Goal: Complete application form: Complete application form

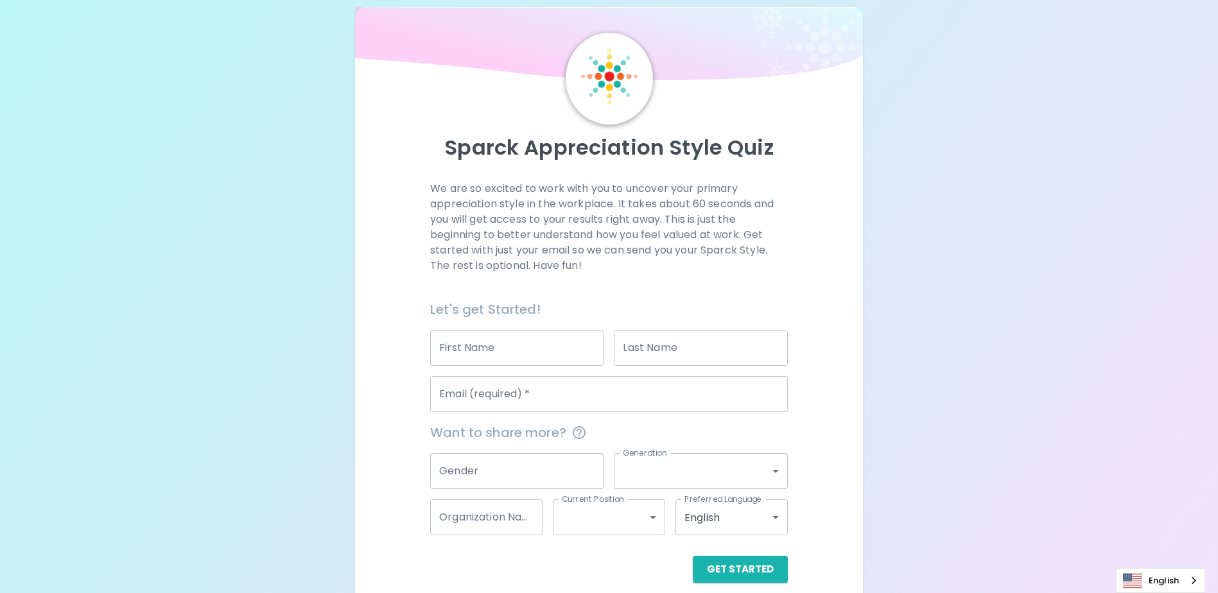
scroll to position [34, 0]
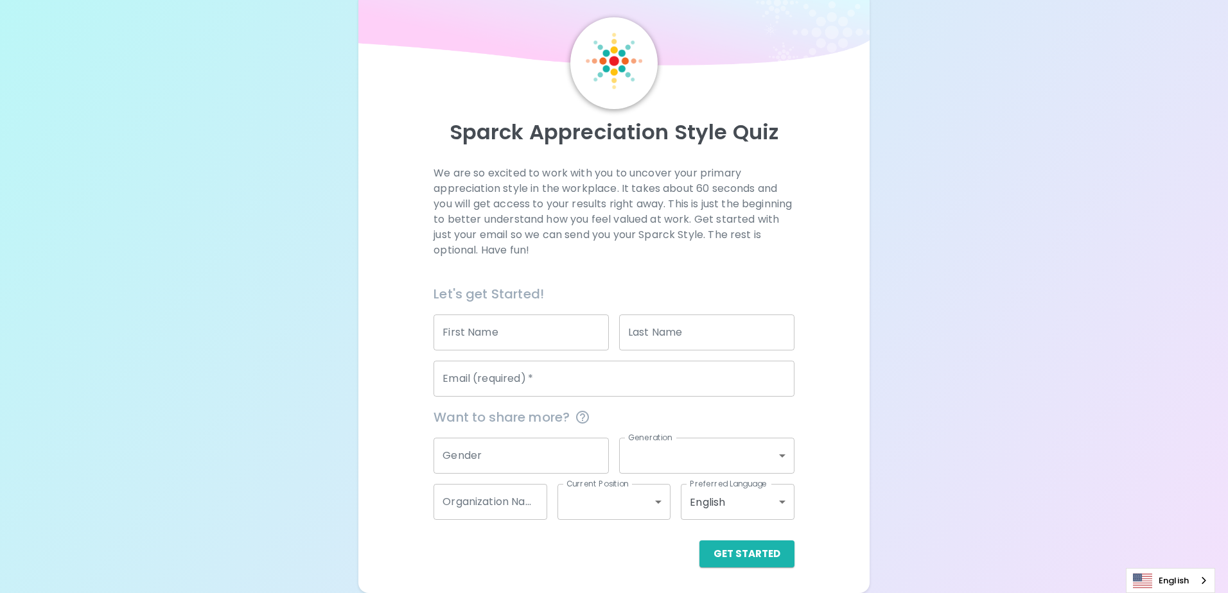
click at [779, 503] on body "Sparck Appreciation Style Quiz We are so excited to work with you to uncover yo…" at bounding box center [614, 279] width 1228 height 627
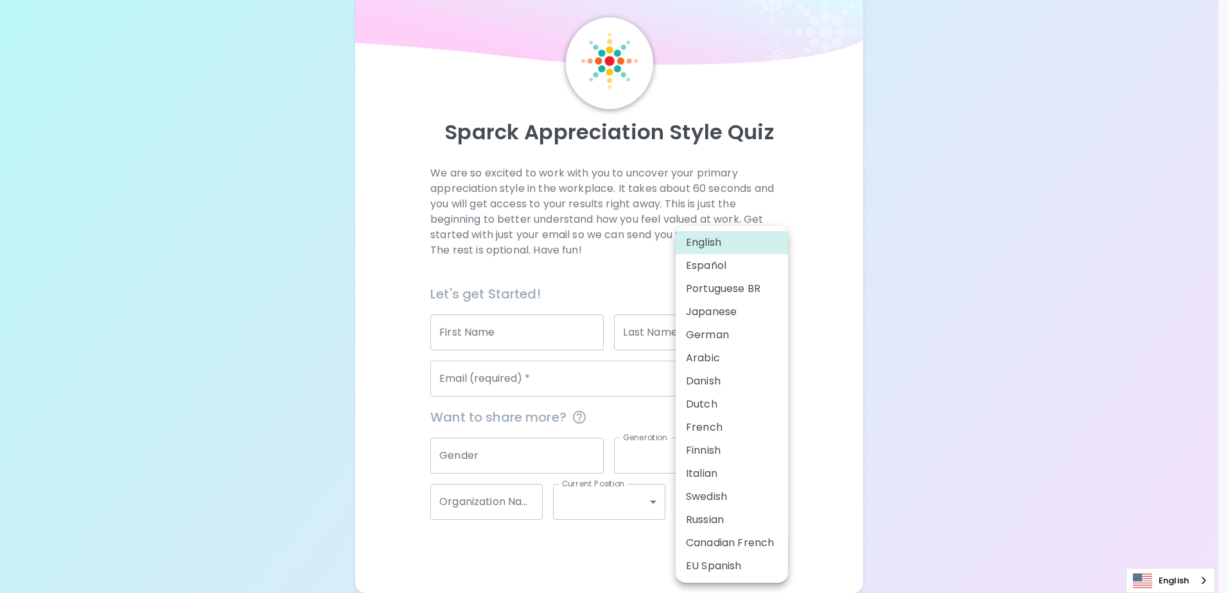
click at [832, 433] on div at bounding box center [614, 296] width 1228 height 593
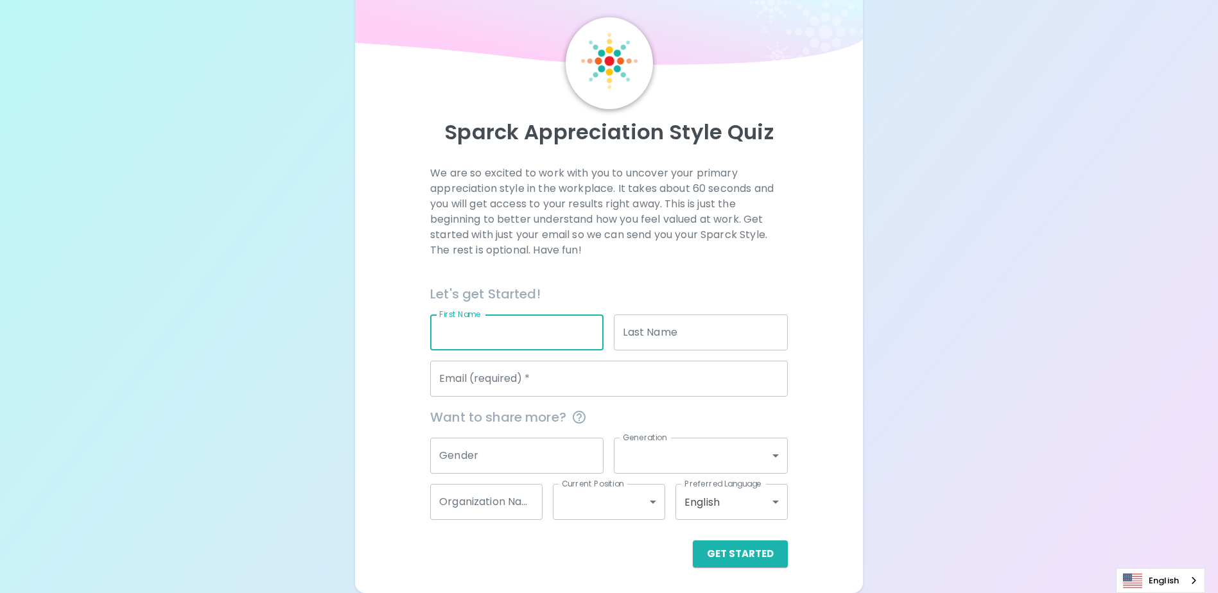
click at [529, 336] on input "First Name" at bounding box center [516, 333] width 173 height 36
type input "KITTIPONG"
type input "PHROMJAN"
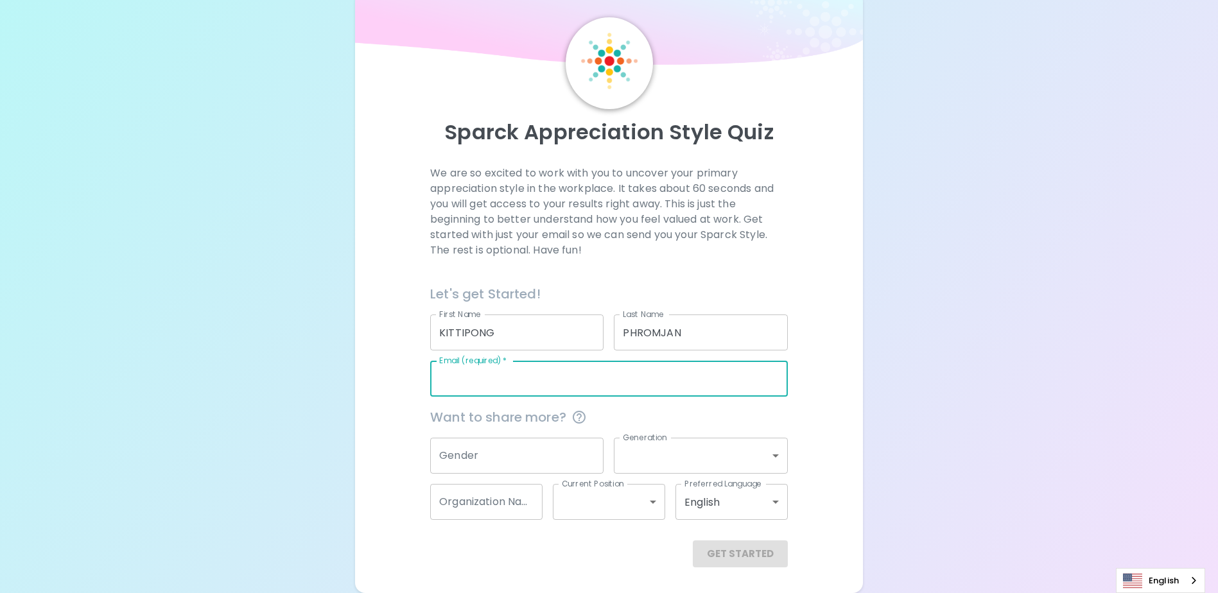
click at [571, 379] on input "Email (required)   *" at bounding box center [609, 379] width 358 height 36
type input "[EMAIL_ADDRESS][DOMAIN_NAME]"
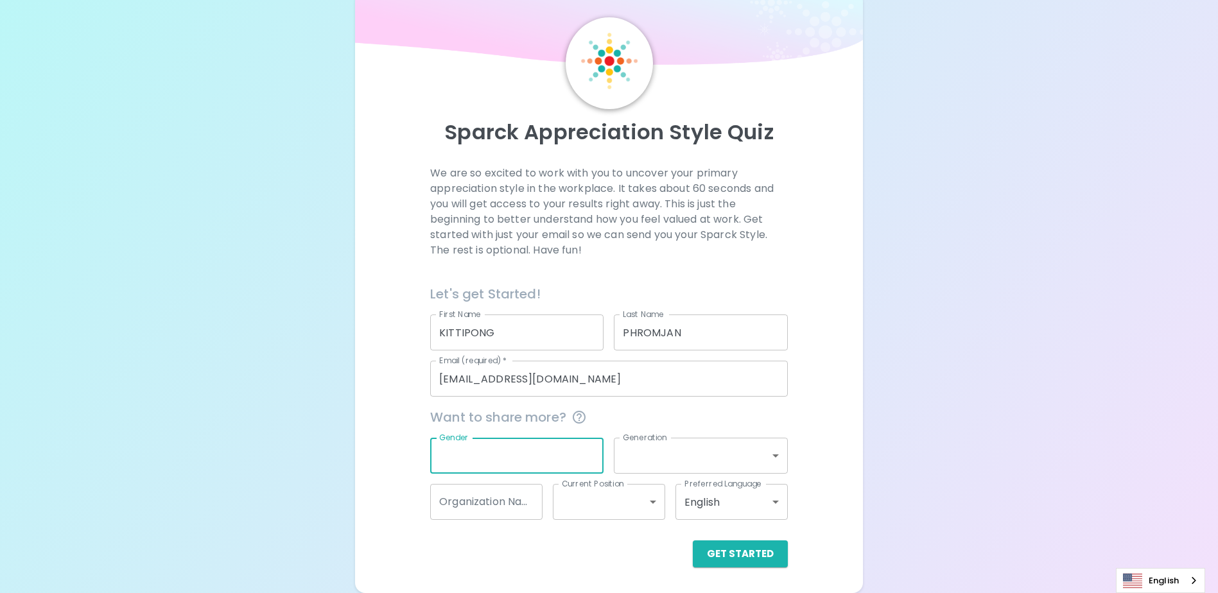
click at [487, 459] on input "Gender" at bounding box center [516, 456] width 173 height 36
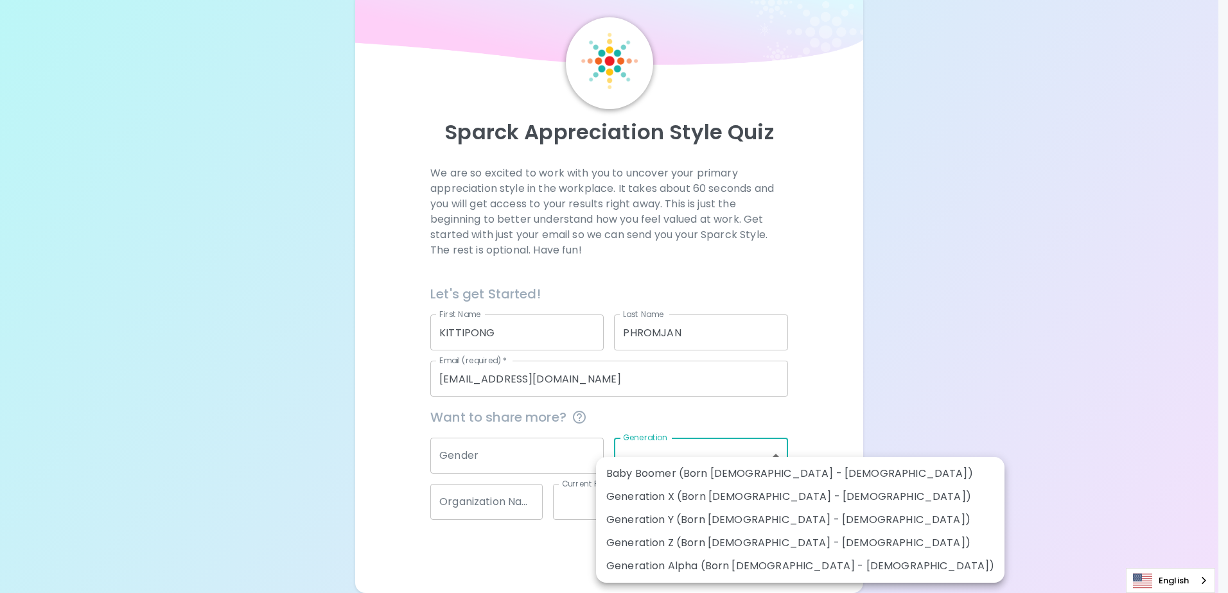
click at [778, 458] on body "Sparck Appreciation Style Quiz We are so excited to work with you to uncover yo…" at bounding box center [614, 279] width 1228 height 627
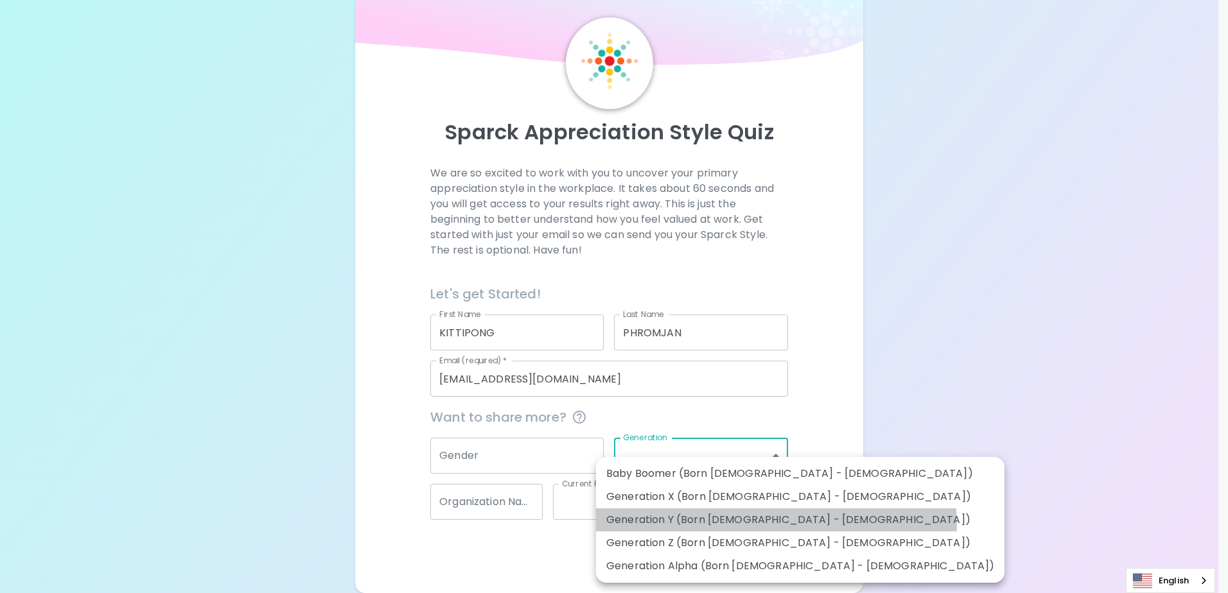
click at [776, 525] on li "Generation Y (Born [DEMOGRAPHIC_DATA] - [DEMOGRAPHIC_DATA])" at bounding box center [800, 520] width 408 height 23
type input "generation_y"
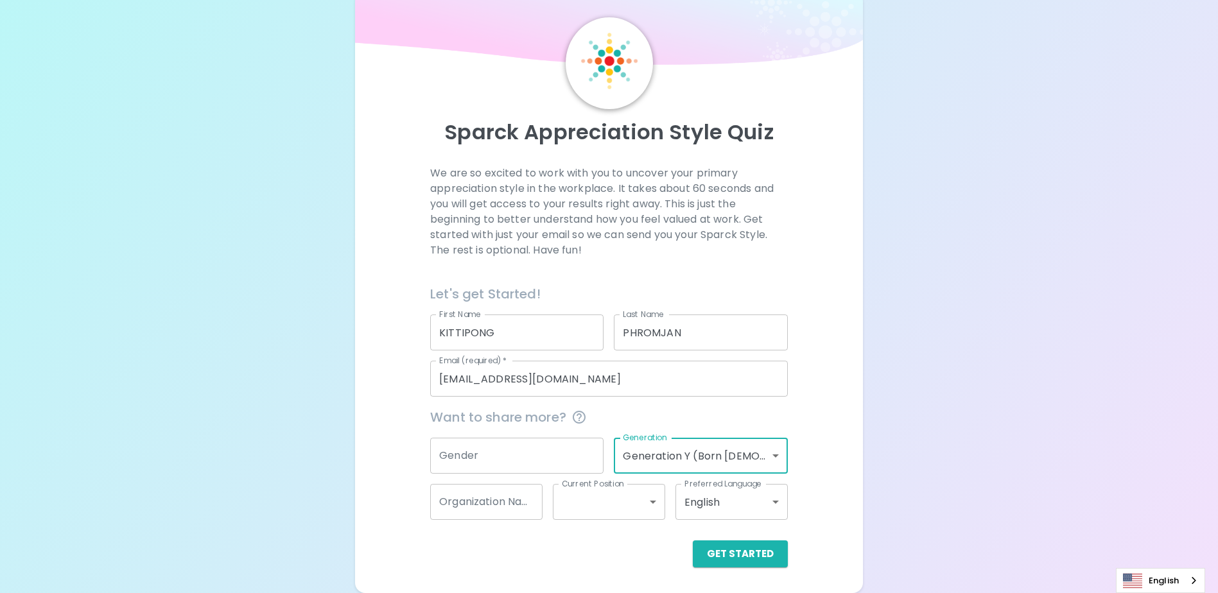
click at [546, 458] on input "Gender" at bounding box center [516, 456] width 173 height 36
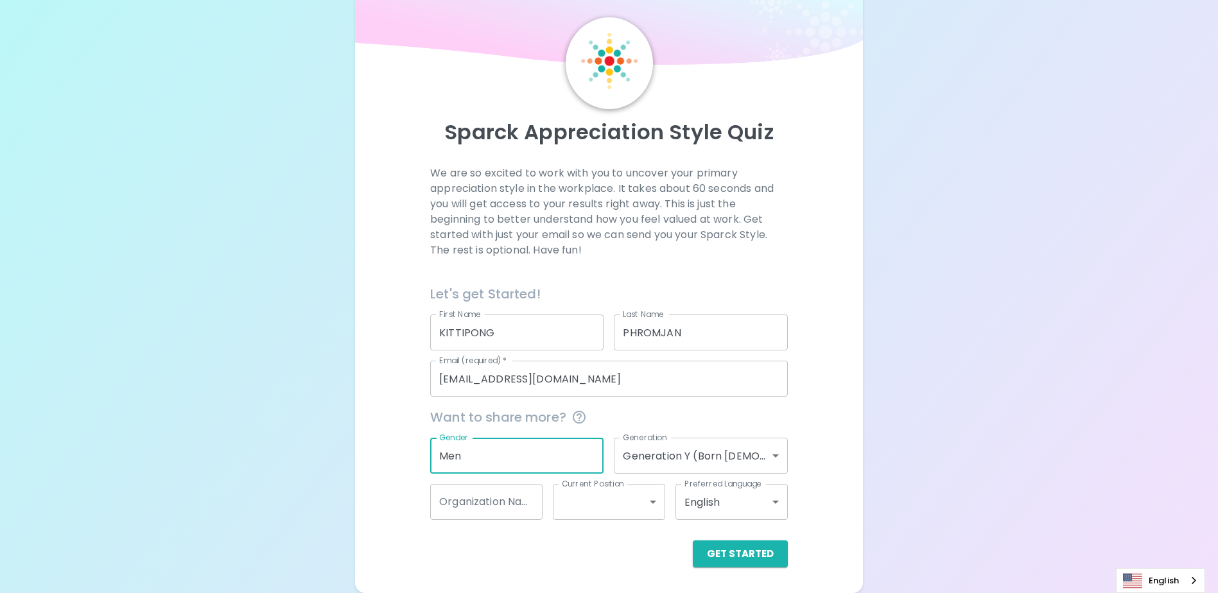
type input "Men"
click at [483, 498] on input "Organization Name" at bounding box center [486, 502] width 112 height 36
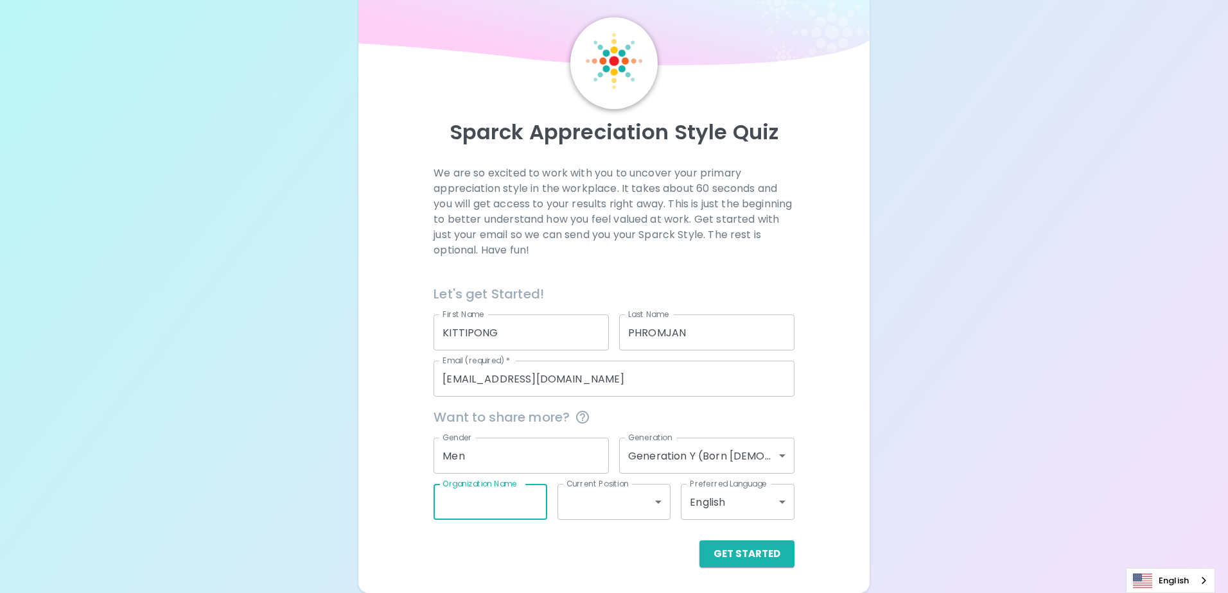
click at [595, 499] on body "Sparck Appreciation Style Quiz We are so excited to work with you to uncover yo…" at bounding box center [614, 279] width 1228 height 627
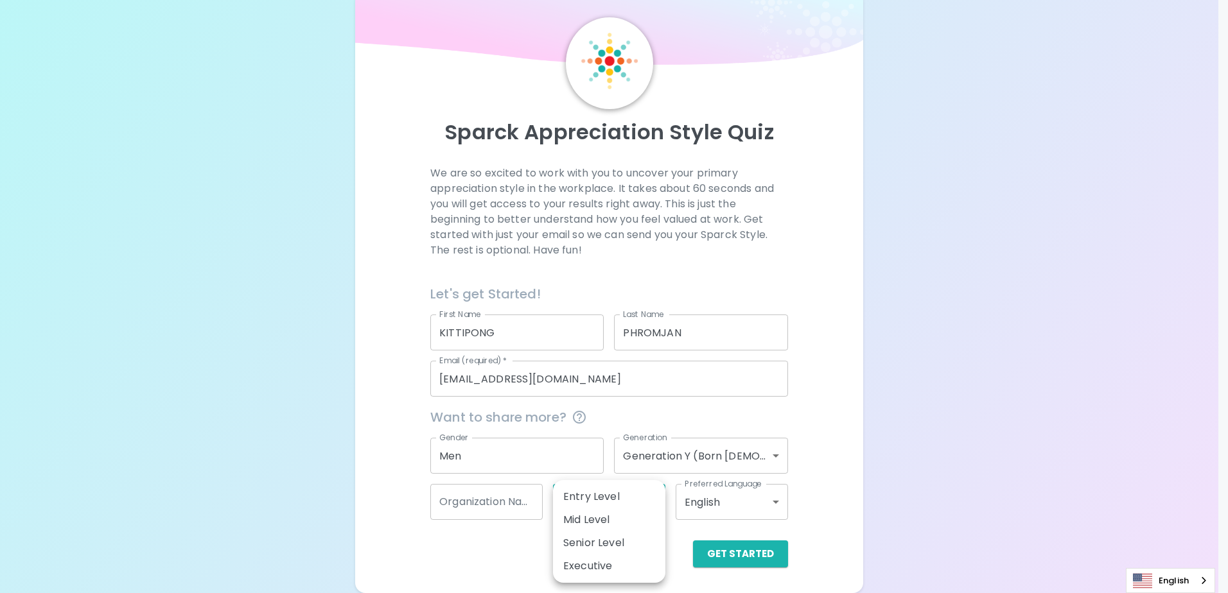
click at [839, 312] on div at bounding box center [614, 296] width 1228 height 593
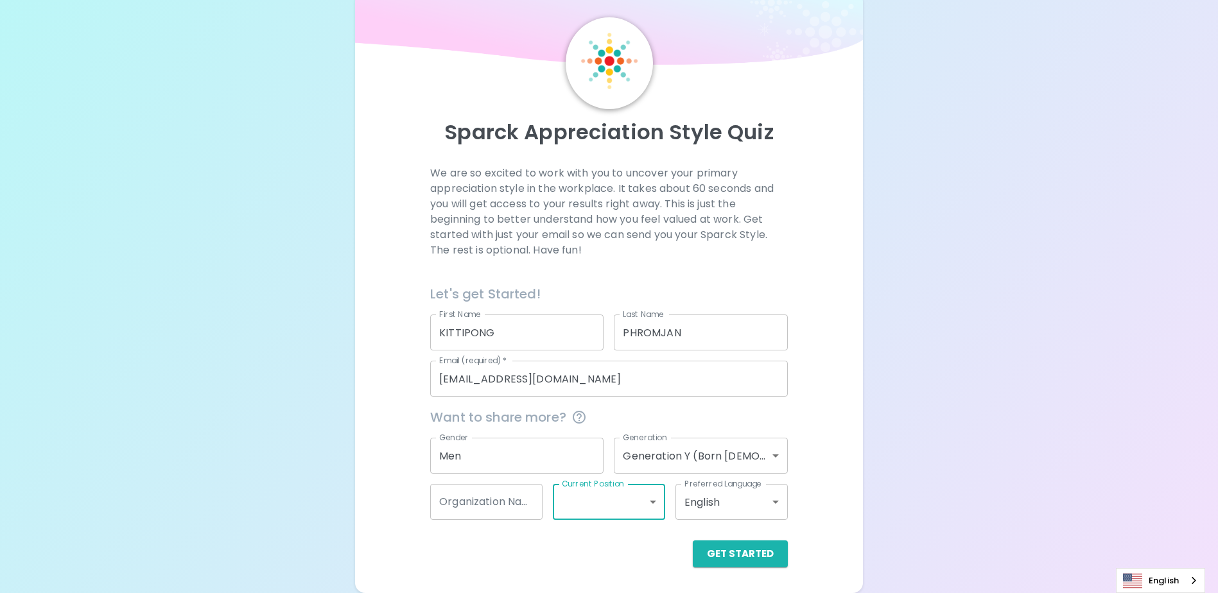
click at [460, 516] on input "Organization Name" at bounding box center [486, 502] width 112 height 36
type input "Seagate"
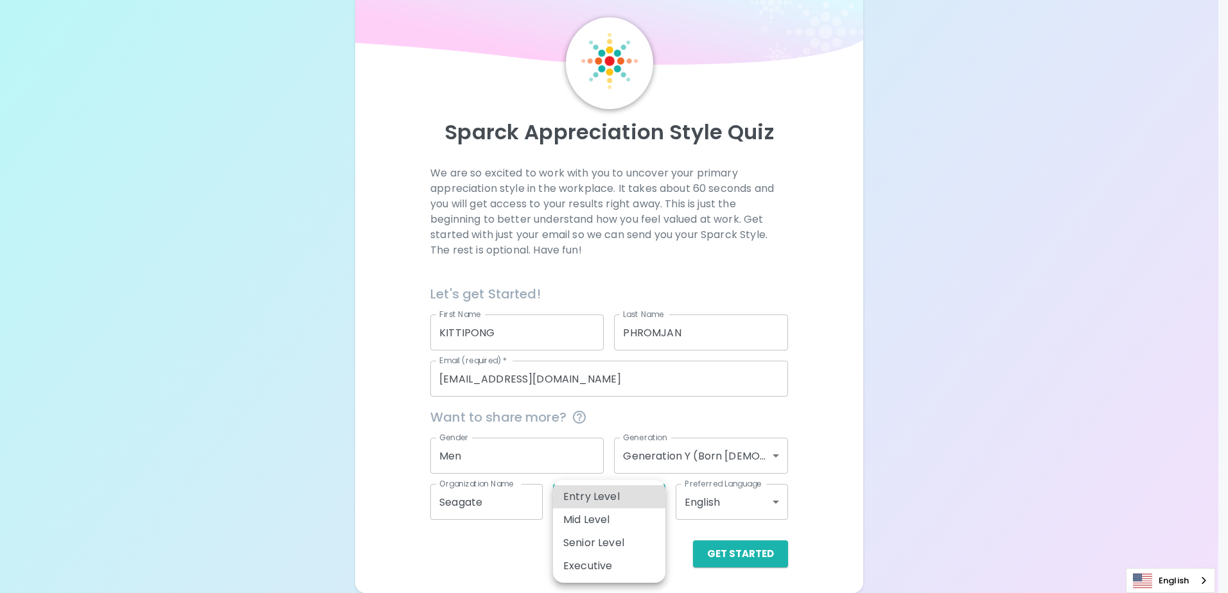
click at [653, 505] on body "Sparck Appreciation Style Quiz We are so excited to work with you to uncover yo…" at bounding box center [614, 279] width 1228 height 627
click at [460, 564] on div at bounding box center [614, 296] width 1228 height 593
click at [645, 500] on body "Sparck Appreciation Style Quiz We are so excited to work with you to uncover yo…" at bounding box center [614, 279] width 1228 height 627
click at [630, 539] on li "Senior Level" at bounding box center [609, 543] width 112 height 23
type input "senior_level"
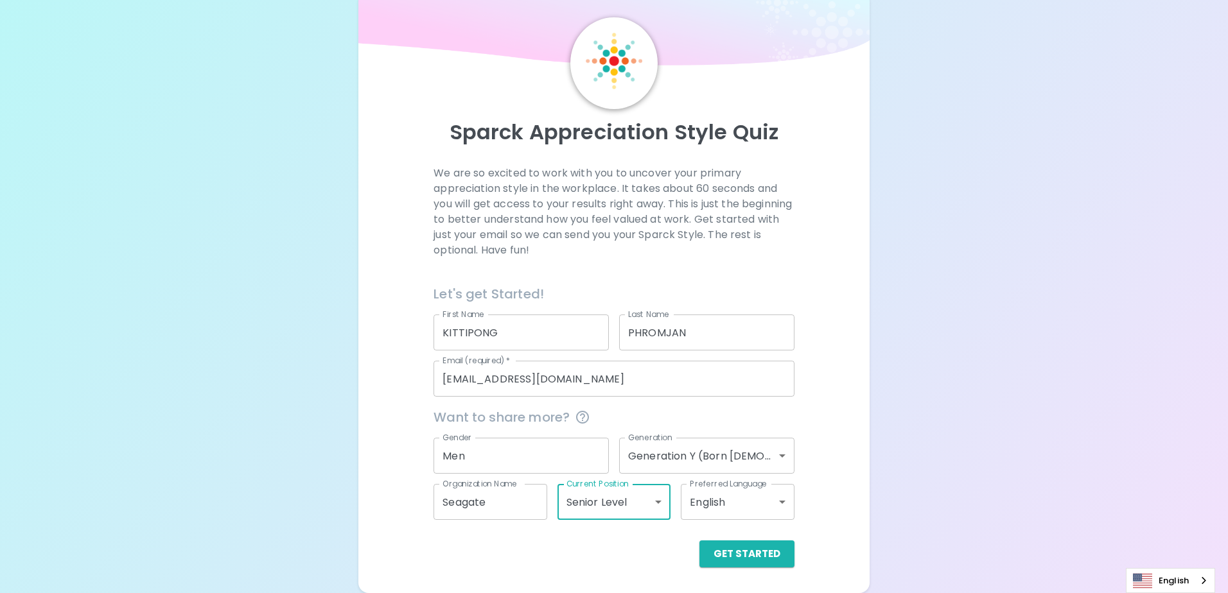
click at [774, 507] on body "Sparck Appreciation Style Quiz We are so excited to work with you to uncover yo…" at bounding box center [614, 279] width 1228 height 627
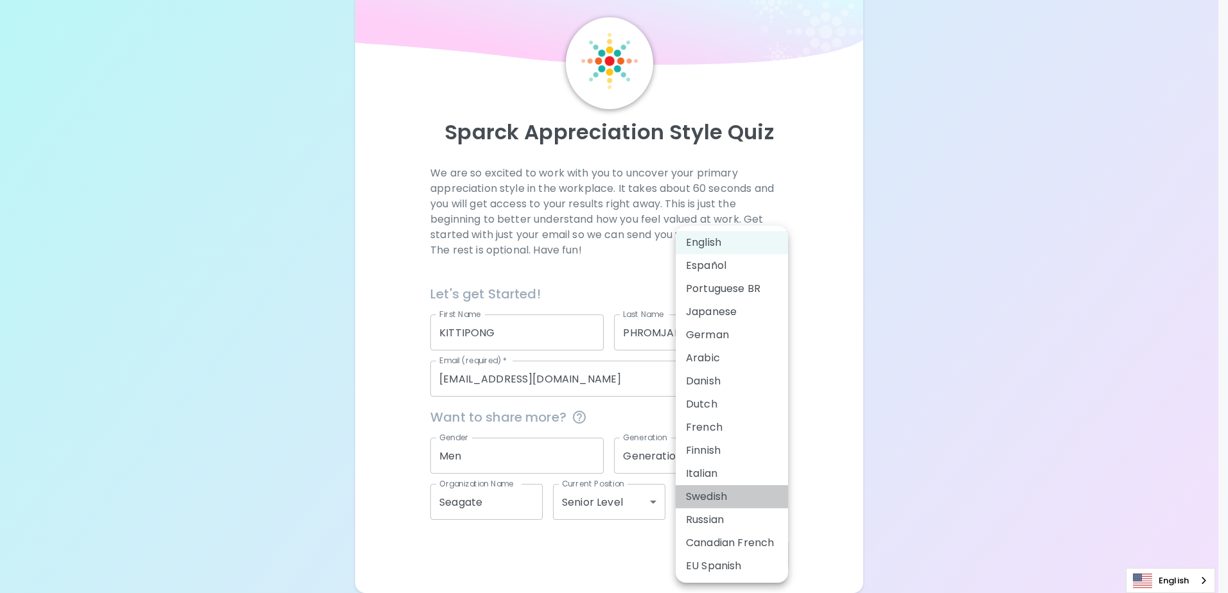
click at [776, 506] on li "Swedish" at bounding box center [731, 496] width 112 height 23
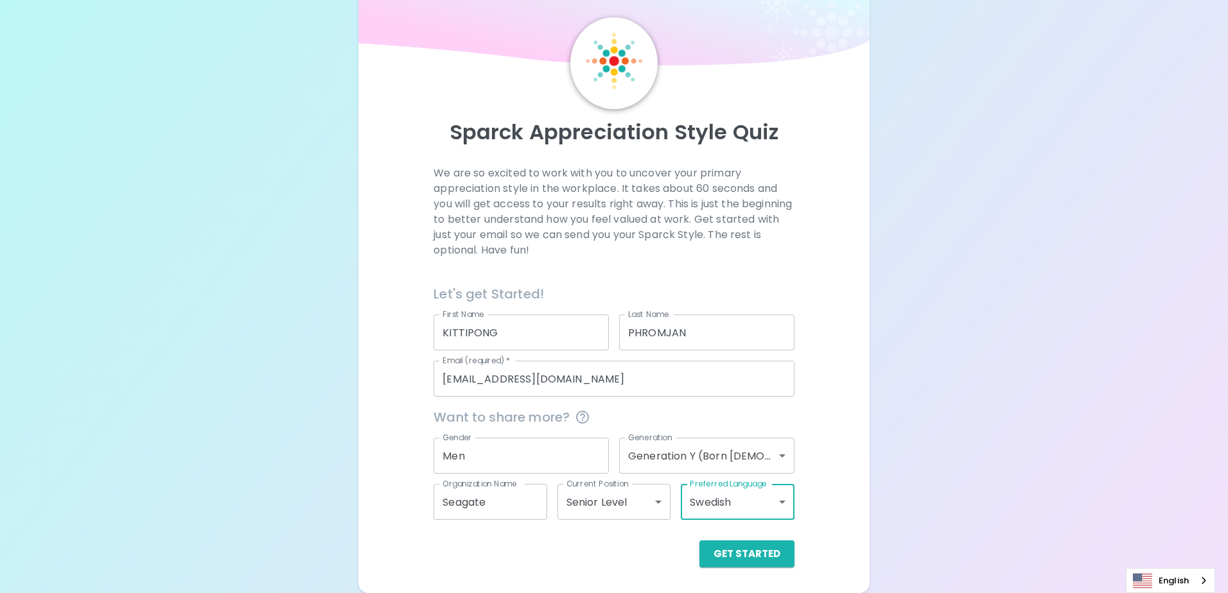
click at [768, 513] on body "Sparck Appreciation Style Quiz We are so excited to work with you to uncover yo…" at bounding box center [614, 279] width 1228 height 627
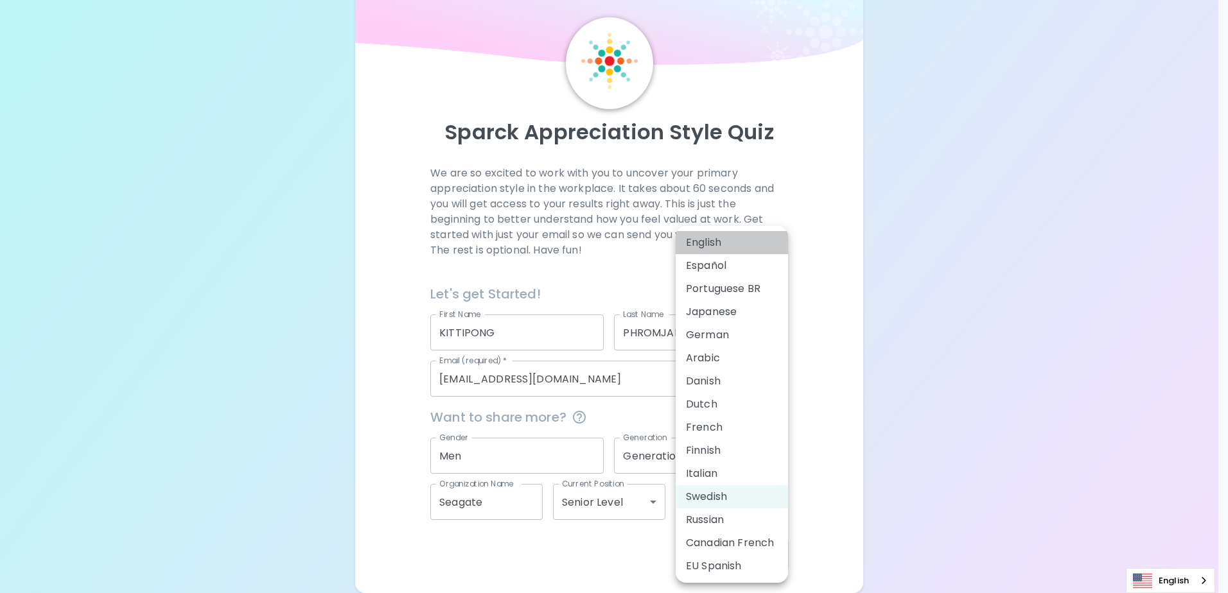
click at [758, 241] on li "English" at bounding box center [731, 242] width 112 height 23
type input "en"
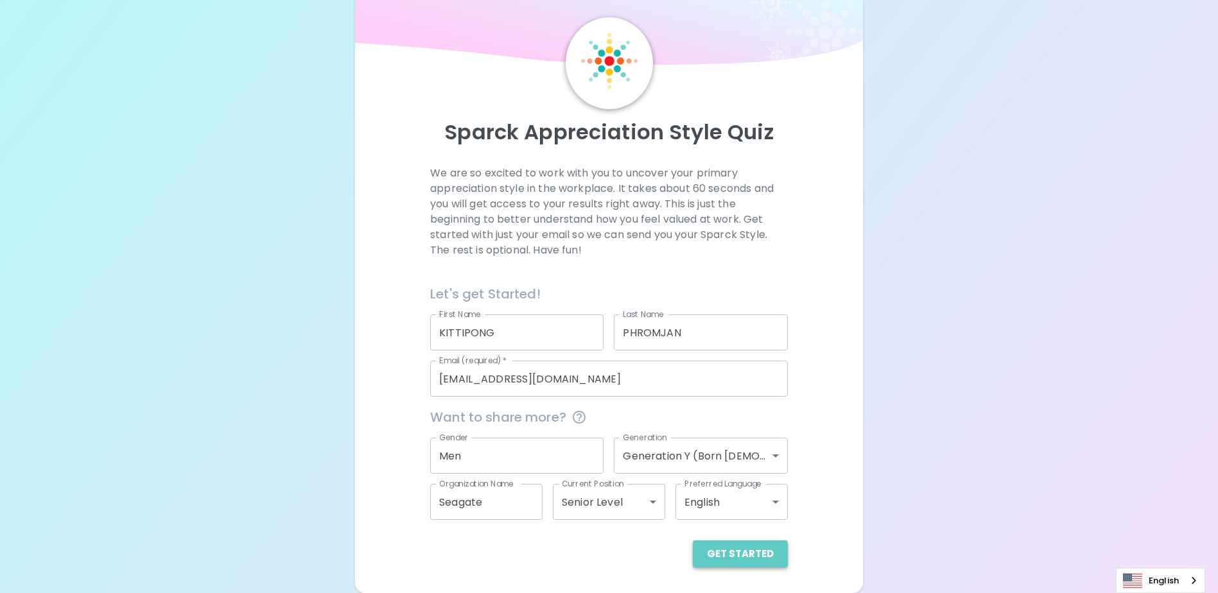
click at [746, 553] on button "Get Started" at bounding box center [740, 554] width 95 height 27
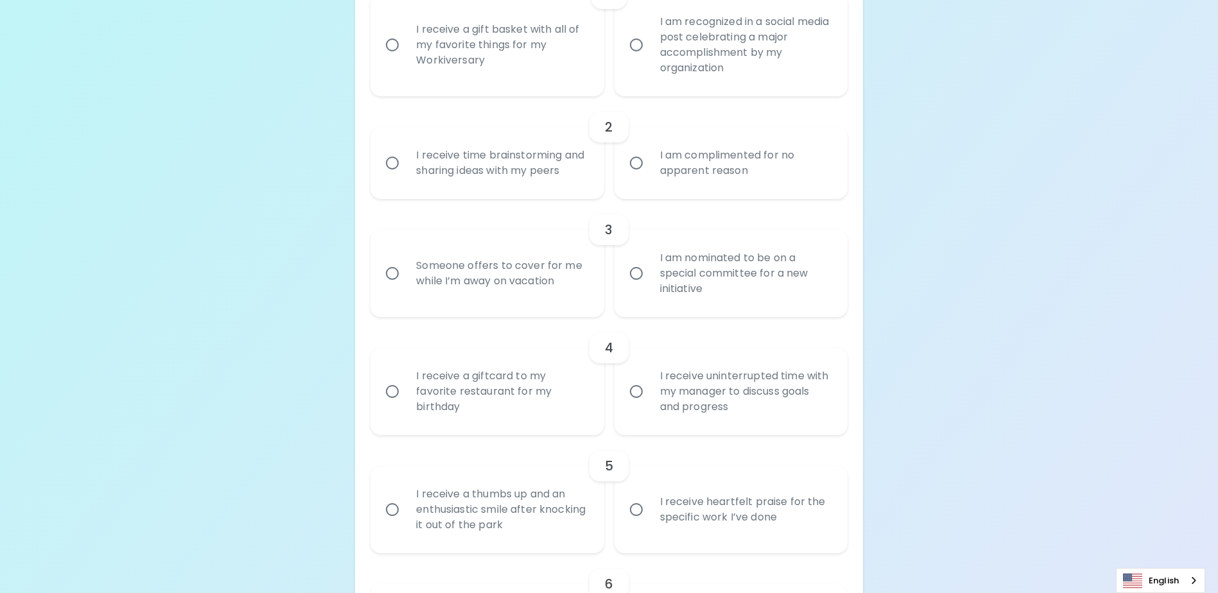
scroll to position [88, 0]
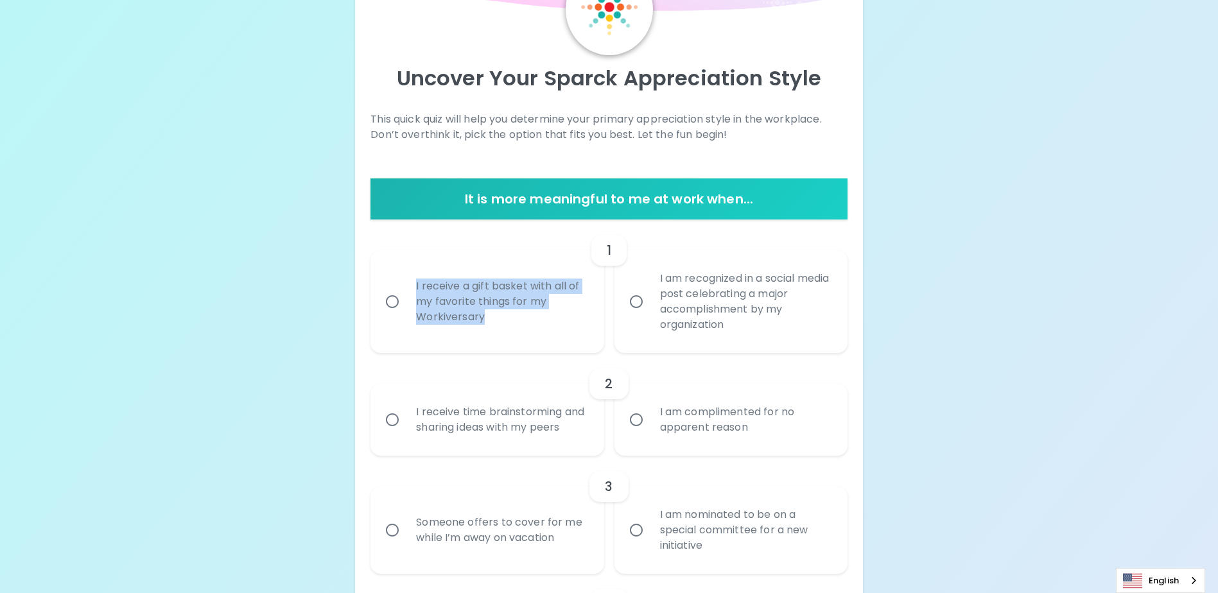
drag, startPoint x: 500, startPoint y: 318, endPoint x: 411, endPoint y: 276, distance: 97.9
click at [411, 276] on div "I receive a gift basket with all of my favorite things for my Workiversary" at bounding box center [501, 301] width 191 height 77
copy div "I receive a gift basket with all of my favorite things for my Workiversary"
